Goal: Information Seeking & Learning: Understand process/instructions

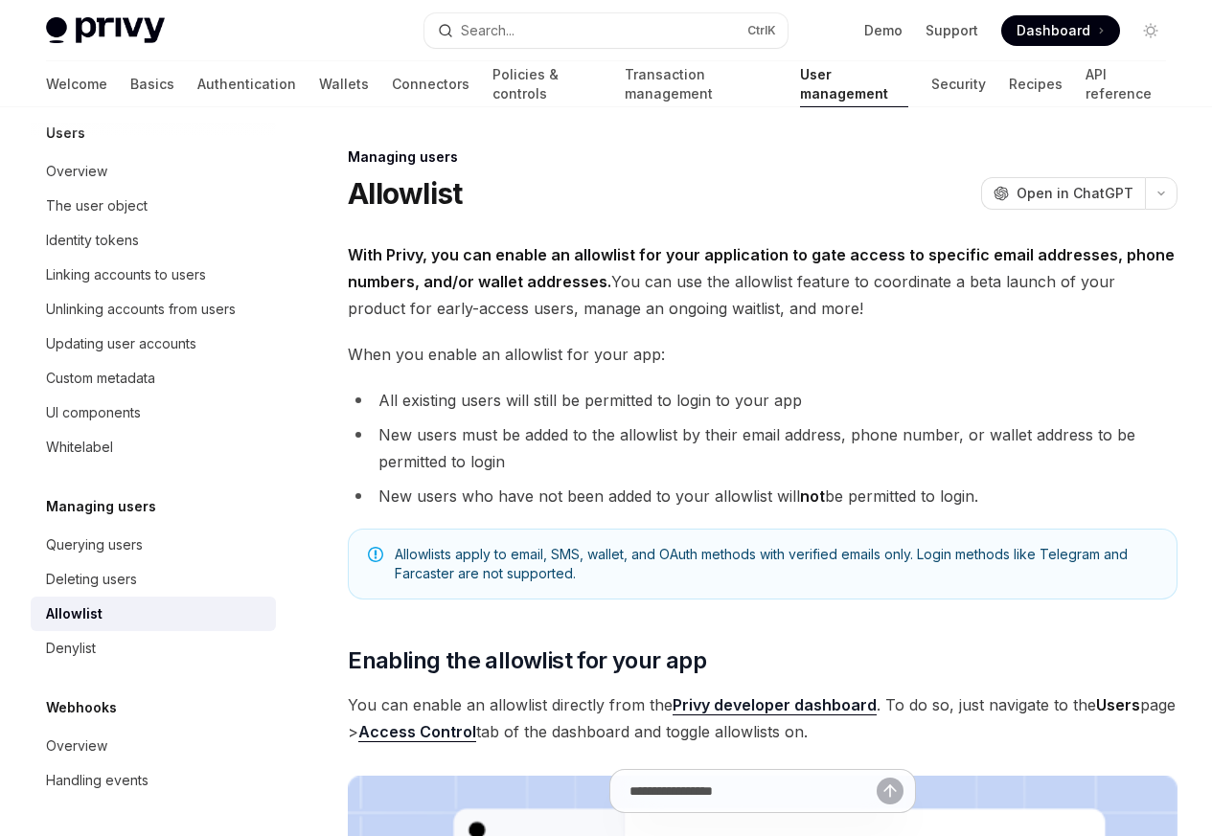
type textarea "*"
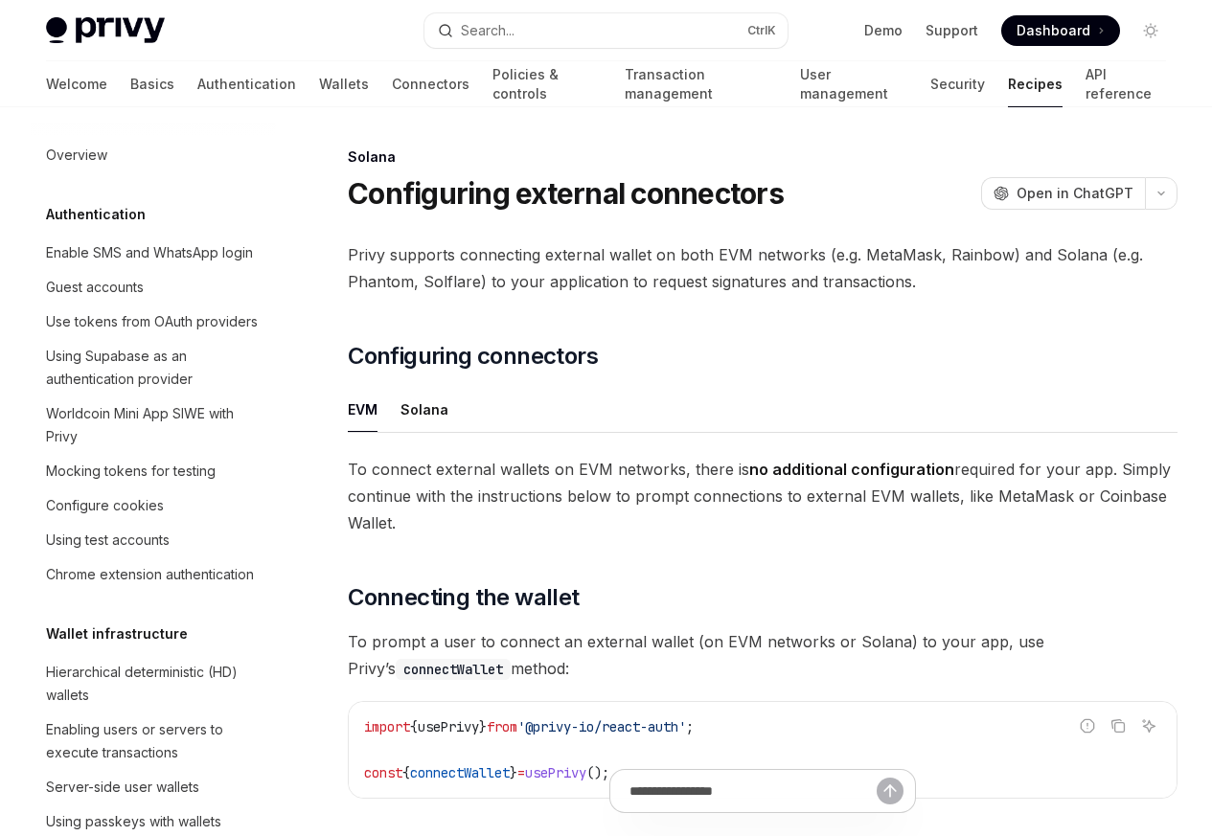
scroll to position [3069, 0]
